Goal: Information Seeking & Learning: Find specific fact

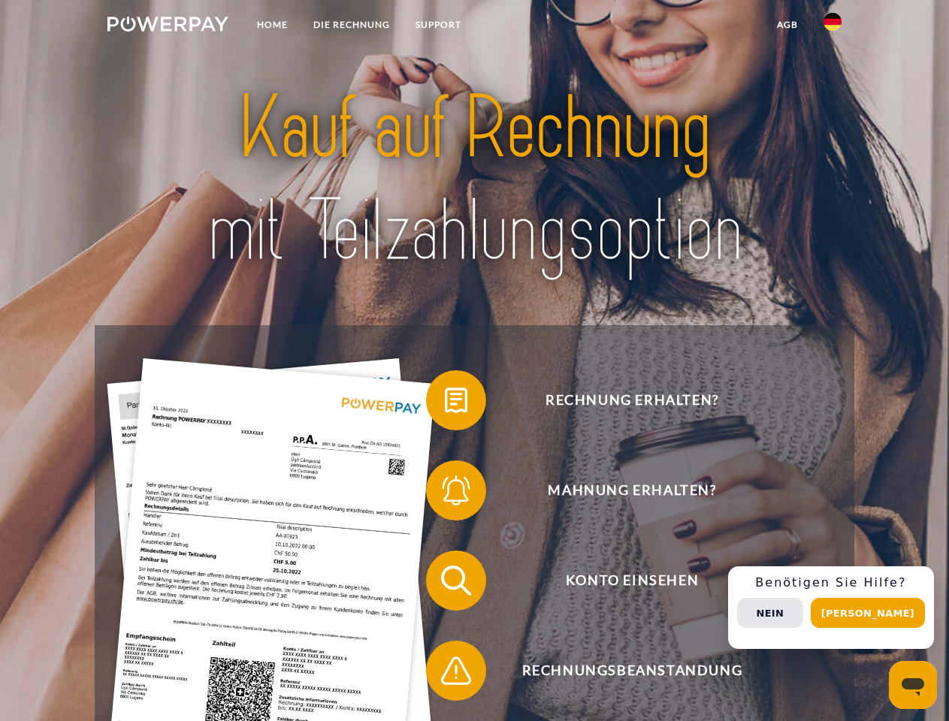
click at [168, 26] on img at bounding box center [167, 24] width 121 height 15
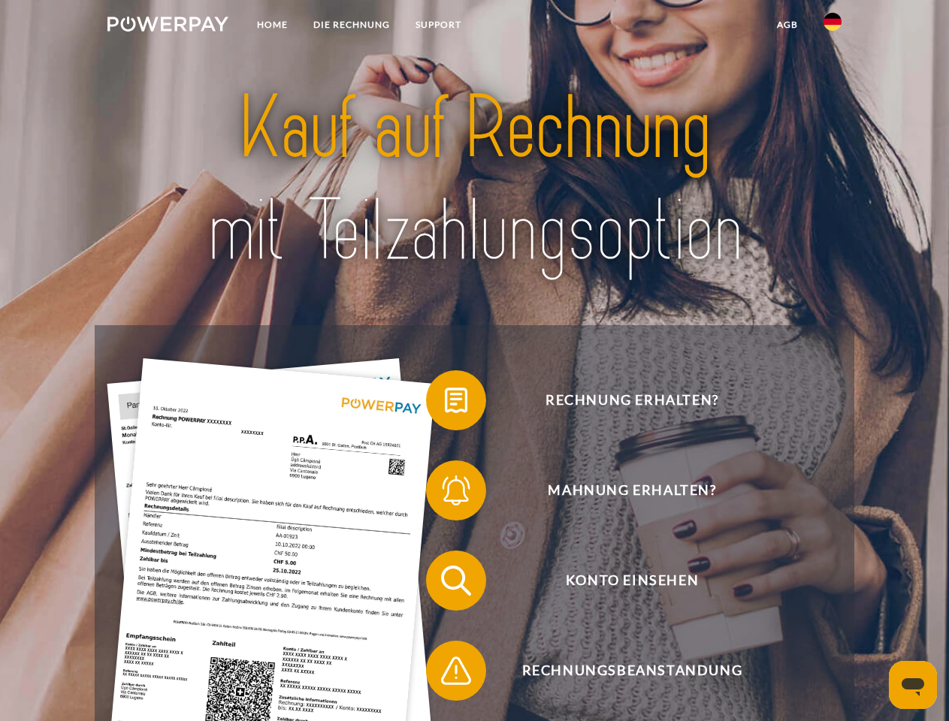
click at [832, 26] on img at bounding box center [832, 22] width 18 height 18
click at [787, 25] on link "agb" at bounding box center [787, 24] width 47 height 27
click at [445, 403] on span at bounding box center [433, 400] width 75 height 75
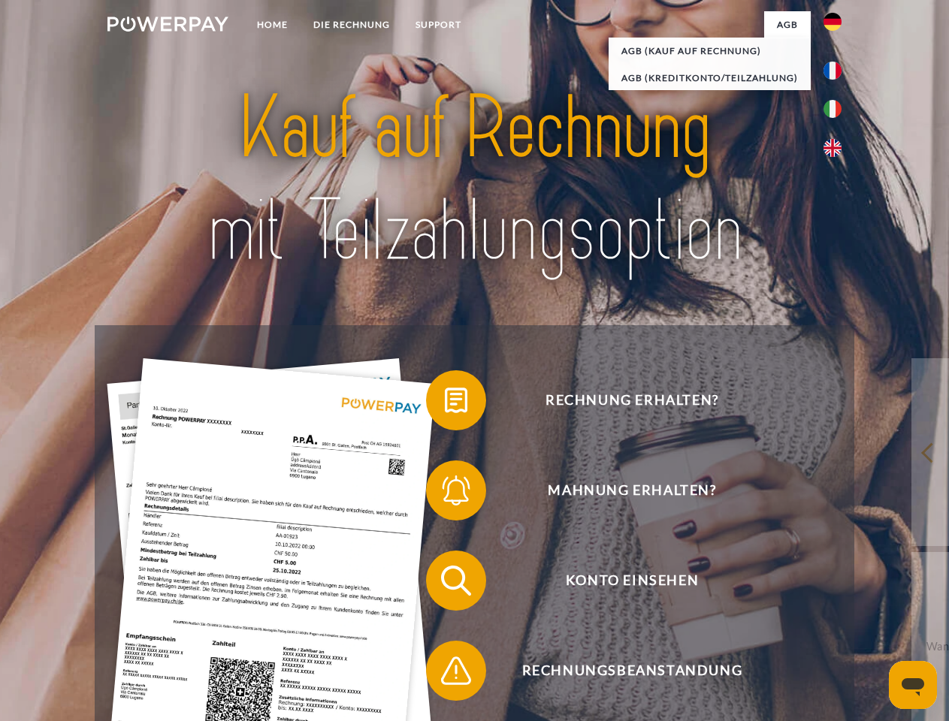
click at [445, 494] on span at bounding box center [433, 490] width 75 height 75
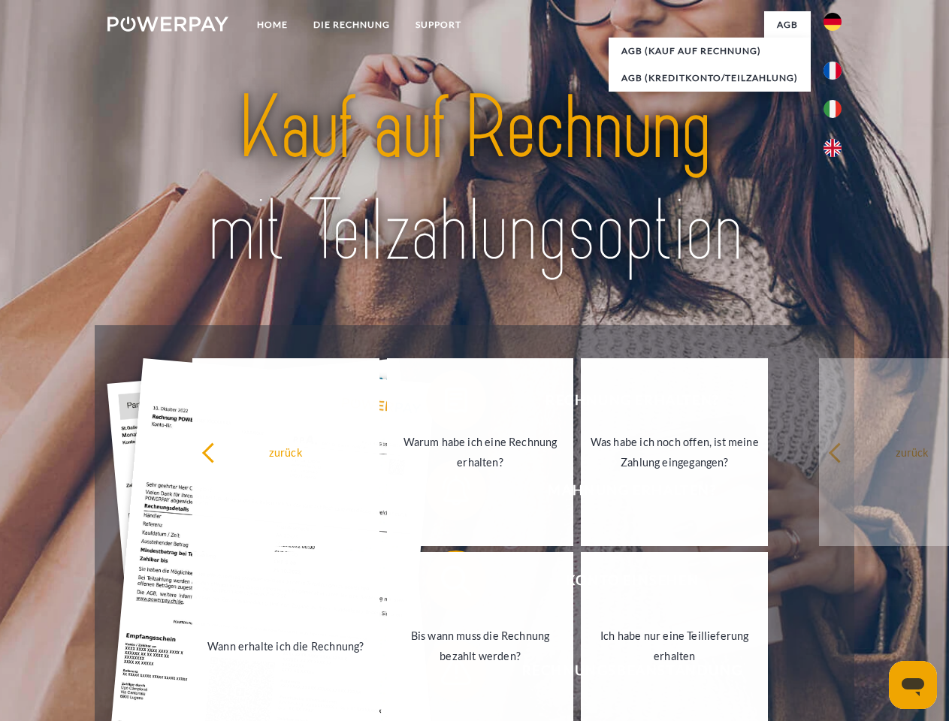
click at [445, 584] on link "Bis wann muss die Rechnung bezahlt werden?" at bounding box center [480, 646] width 187 height 188
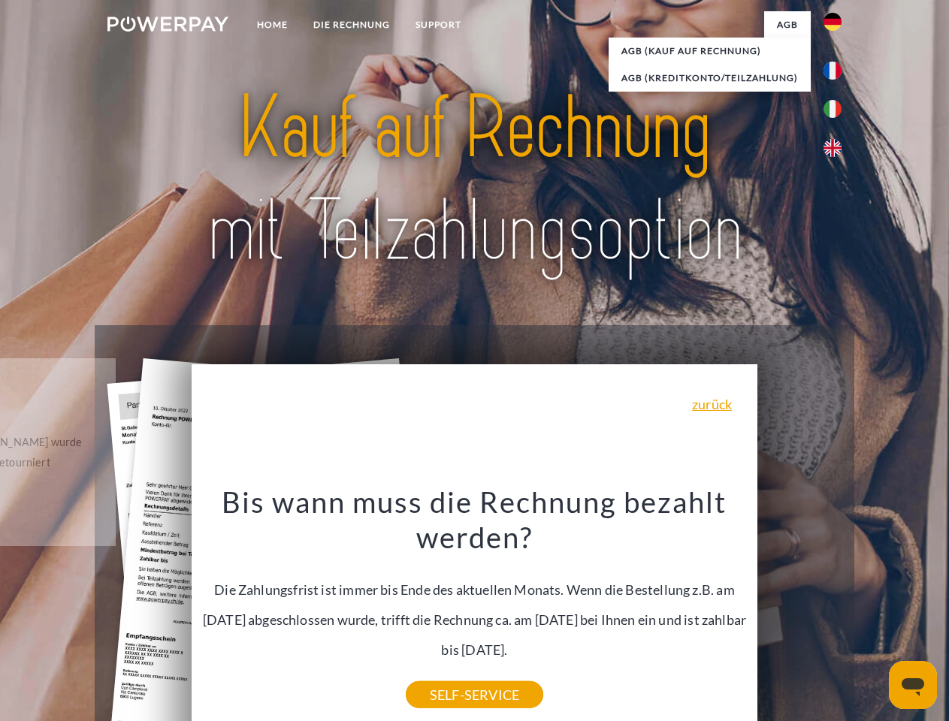
click at [445, 674] on div "Bis wann muss die Rechnung bezahlt werden? Die Zahlungsfrist ist immer bis Ende…" at bounding box center [475, 589] width 548 height 211
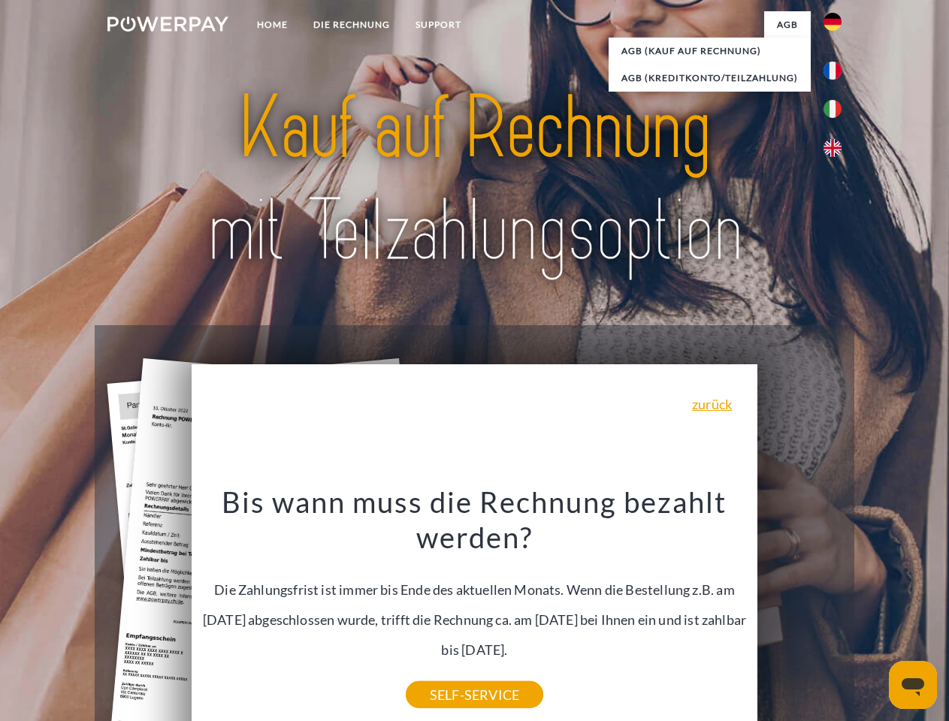
click at [836, 608] on div "Rechnung erhalten? Mahnung erhalten? Konto einsehen" at bounding box center [474, 625] width 759 height 601
click at [799, 611] on span "Konto einsehen" at bounding box center [632, 581] width 368 height 60
click at [873, 613] on header "Home DIE RECHNUNG SUPPORT" at bounding box center [474, 518] width 949 height 1037
